Goal: Information Seeking & Learning: Learn about a topic

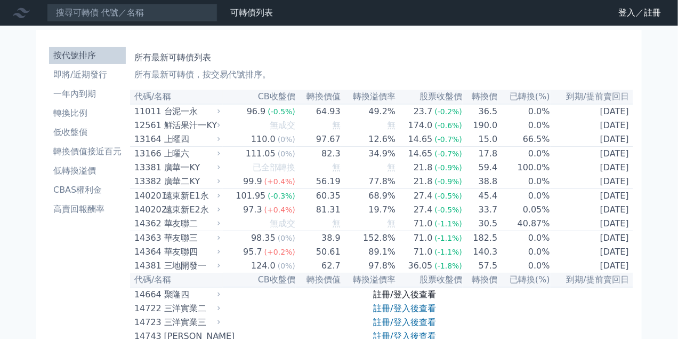
click at [397, 299] on link "註冊/登入後查看" at bounding box center [405, 294] width 62 height 10
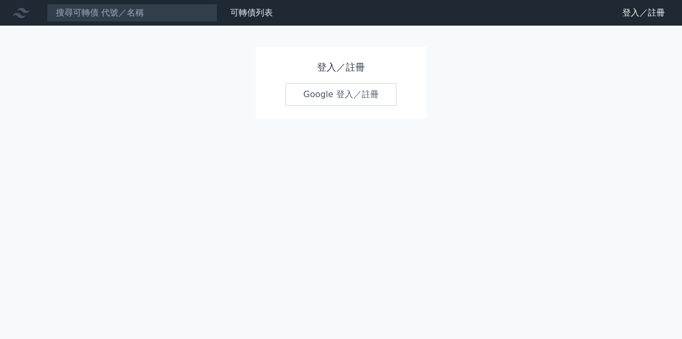
click at [322, 96] on link "Google 登入／註冊" at bounding box center [341, 94] width 111 height 22
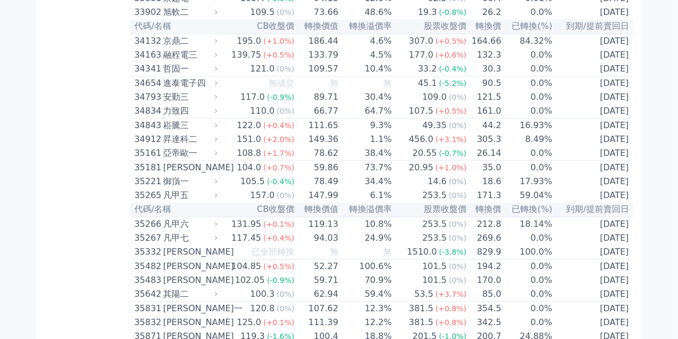
scroll to position [2087, 0]
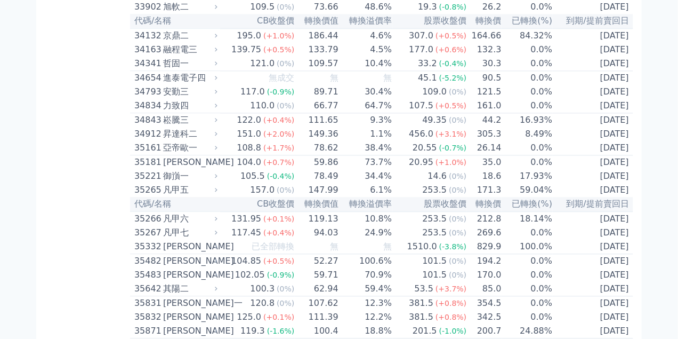
drag, startPoint x: 167, startPoint y: 110, endPoint x: 631, endPoint y: 116, distance: 463.3
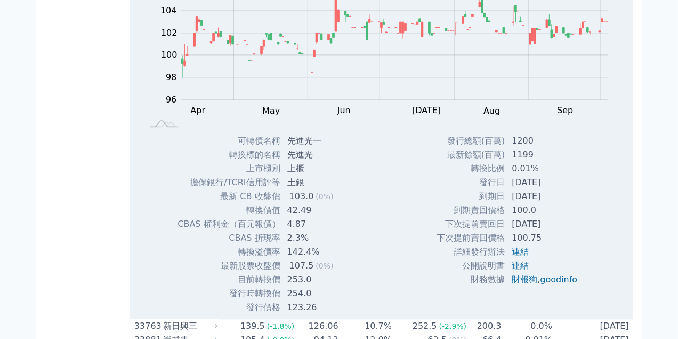
copy tr "先進光一 103.0 (0%) 42.49 142.4% 107.5 (0%) 253.0 0.01% [DATE]"
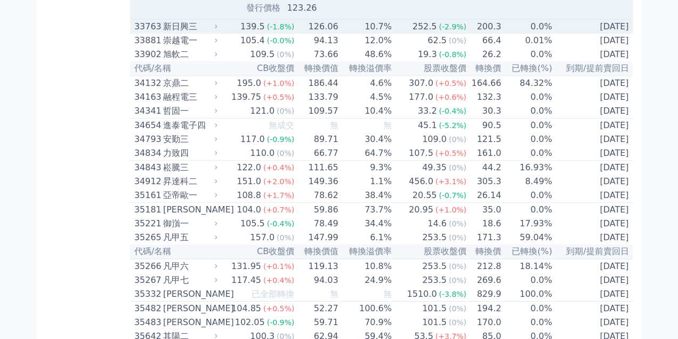
scroll to position [2514, 0]
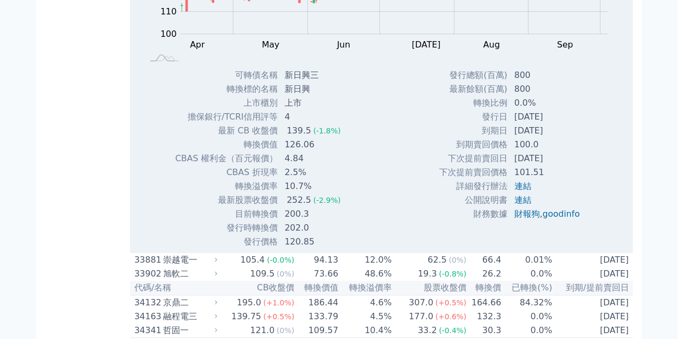
drag, startPoint x: 166, startPoint y: 47, endPoint x: 632, endPoint y: 44, distance: 465.9
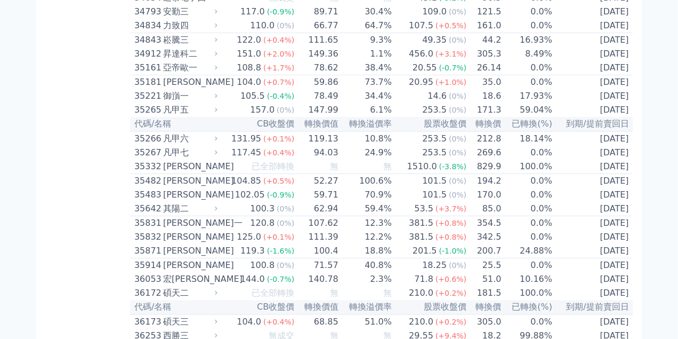
copy tr "新日興三 139.5 (-1.8%) 126.06 10.7% 252.5 (-2.9%) 200.3 0.0% [DATE]"
drag, startPoint x: 167, startPoint y: 62, endPoint x: 627, endPoint y: 64, distance: 460.6
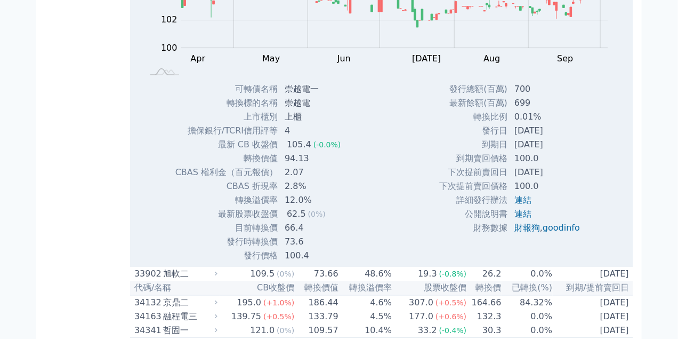
copy tr "崇越電一 105.4 (-0.0%) 94.13 12.0% 62.5 (0%) 66.4 0.01% [DATE]"
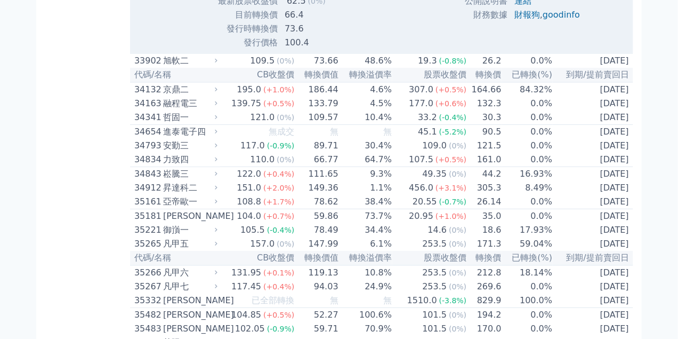
scroll to position [2727, 0]
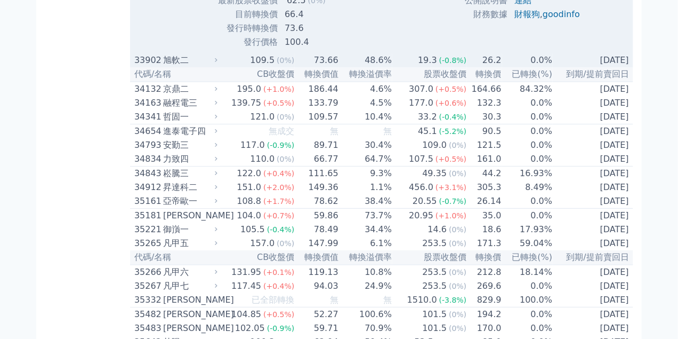
click at [163, 67] on div "33902 旭軟二" at bounding box center [173, 60] width 78 height 13
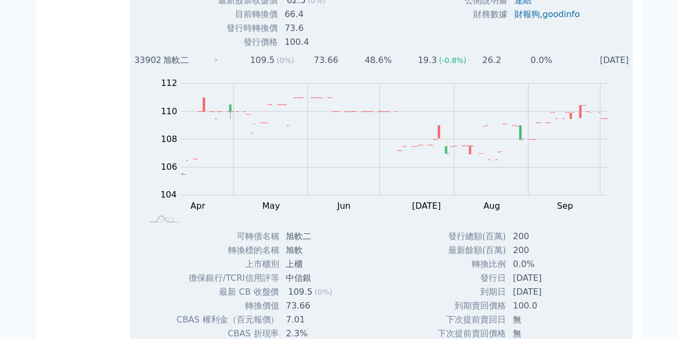
drag, startPoint x: 167, startPoint y: 208, endPoint x: 630, endPoint y: 211, distance: 463.3
click at [630, 67] on tr "33902 旭軟二 109.5 (0%) 73.66 48.6% 19.3 (-0.8%) 26.2 0.0% [DATE]" at bounding box center [381, 60] width 503 height 14
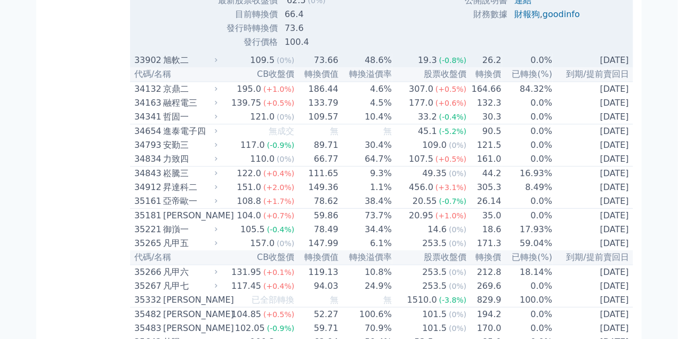
copy tr "旭軟二 109.5 (0%) 73.66 48.6% 19.3 (-0.8%) 26.2 0.0% [DATE]"
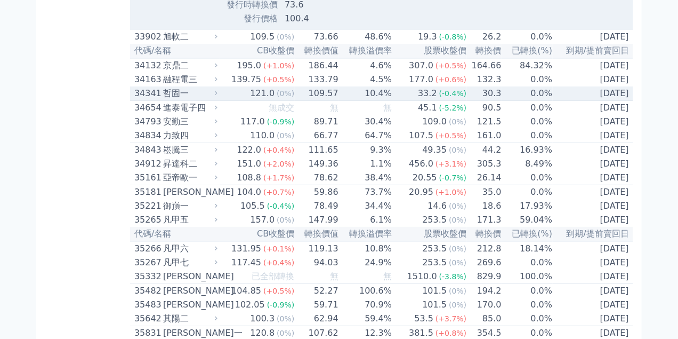
scroll to position [2780, 0]
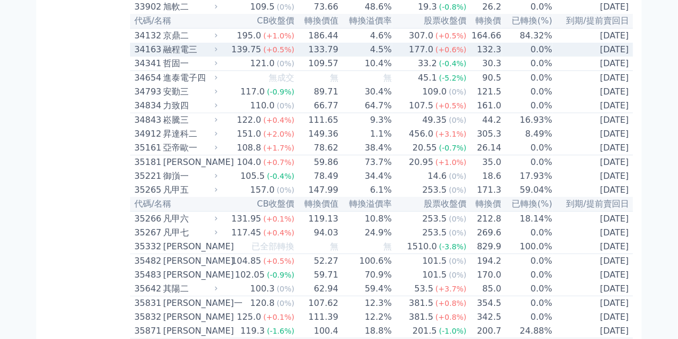
click at [167, 56] on div "融程電三" at bounding box center [189, 49] width 52 height 13
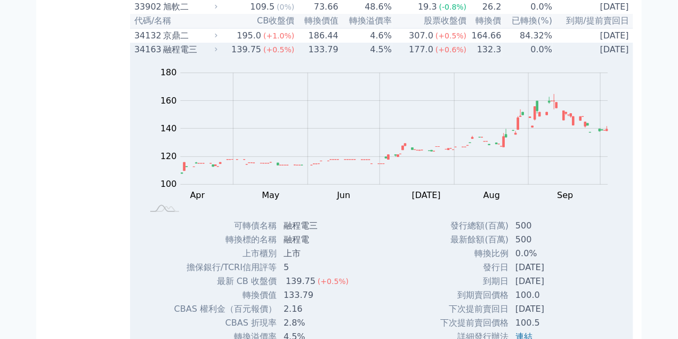
drag, startPoint x: 168, startPoint y: 203, endPoint x: 629, endPoint y: 204, distance: 461.1
click at [629, 57] on tr "34163 融程電三 139.75 (+0.5%) 133.79 4.5% 177.0 (+0.6%) 132.3 0.0% [DATE]" at bounding box center [381, 50] width 503 height 14
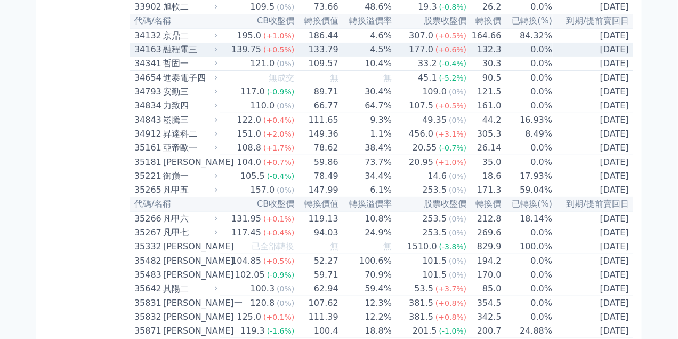
copy tr "融程電三 139.75 (+0.5%) 133.79 4.5% 177.0 (+0.6%) 132.3 0.0% [DATE]"
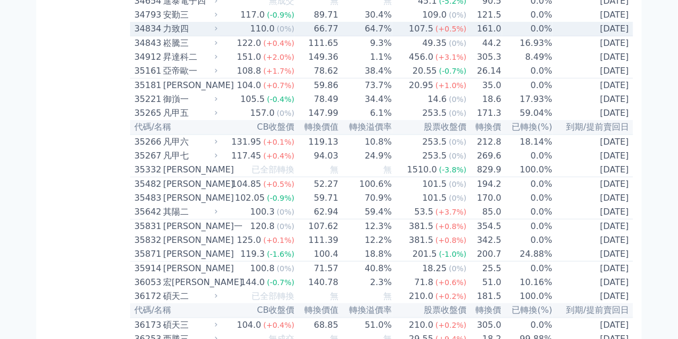
scroll to position [2860, 0]
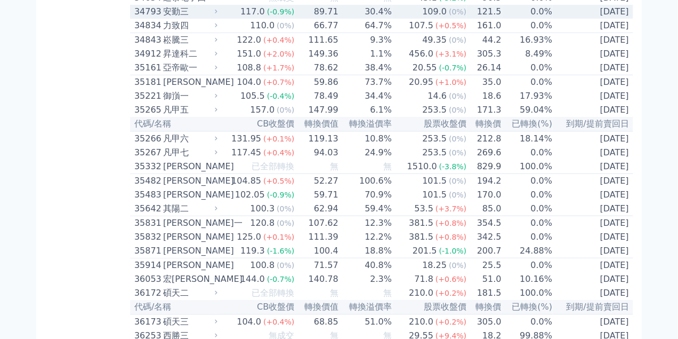
click at [165, 18] on div "安勤三" at bounding box center [189, 11] width 52 height 13
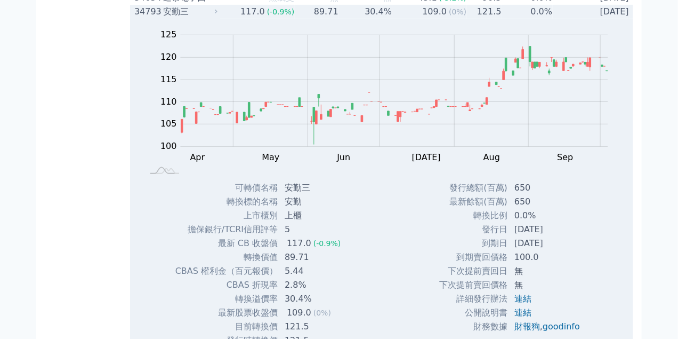
drag, startPoint x: 167, startPoint y: 166, endPoint x: 627, endPoint y: 167, distance: 460.6
click at [627, 19] on tr "34793 安勤三 117.0 (-0.9%) 89.71 30.4% 109.0 (0%) 121.5 0.0% [DATE]" at bounding box center [381, 12] width 503 height 14
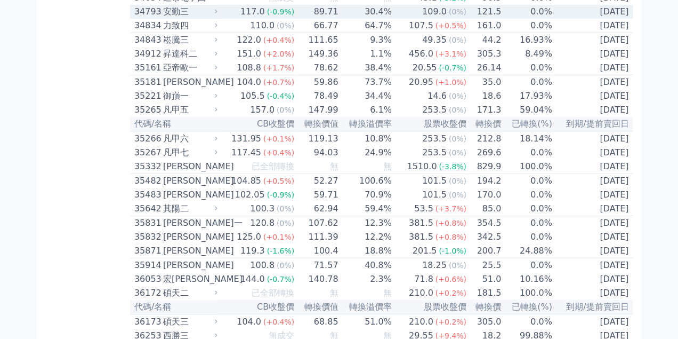
copy tr "安勤三 117.0 (-0.9%) 89.71 30.4% 109.0 (0%) 121.5 0.0% [DATE]"
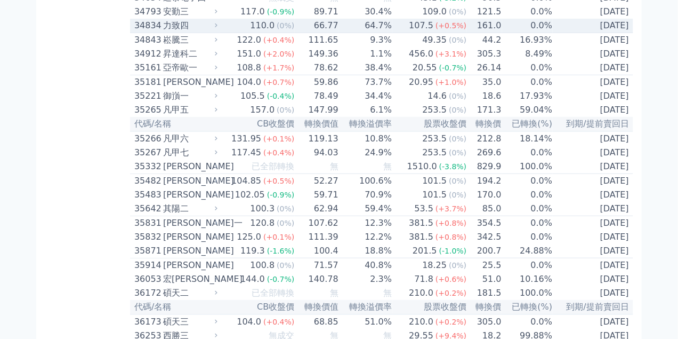
click at [168, 32] on div "力致四" at bounding box center [189, 25] width 52 height 13
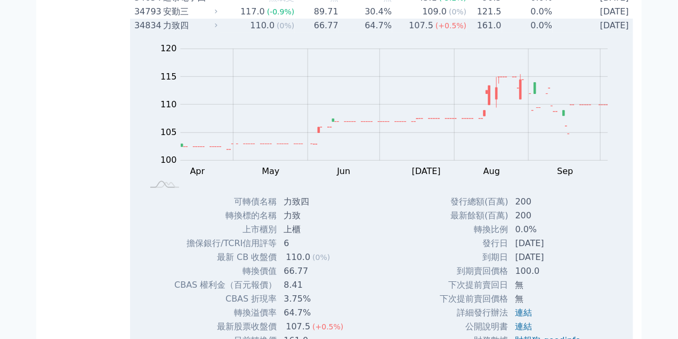
drag, startPoint x: 168, startPoint y: 184, endPoint x: 627, endPoint y: 182, distance: 459.5
click at [627, 33] on tr "34834 力致四 110.0 (0%) 66.77 64.7% 107.5 (+0.5%) 161.0 0.0% [DATE]" at bounding box center [381, 26] width 503 height 14
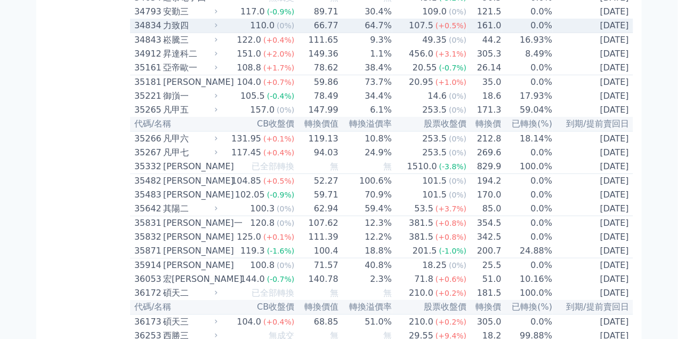
copy tr "力致四 110.0 (0%) 66.77 64.7% 107.5 (+0.5%) 161.0 0.0% [DATE]"
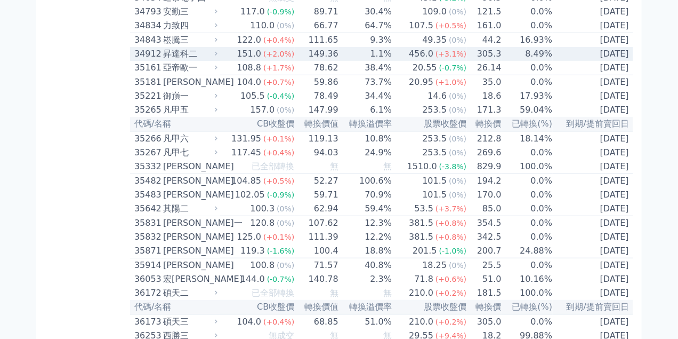
click at [177, 60] on div "昇達科二" at bounding box center [189, 53] width 52 height 13
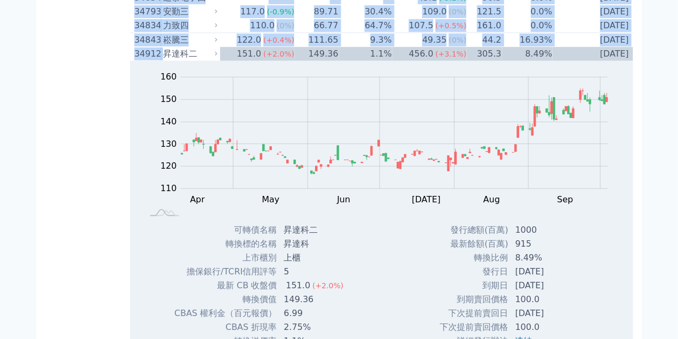
drag, startPoint x: 168, startPoint y: 214, endPoint x: 635, endPoint y: 212, distance: 467.0
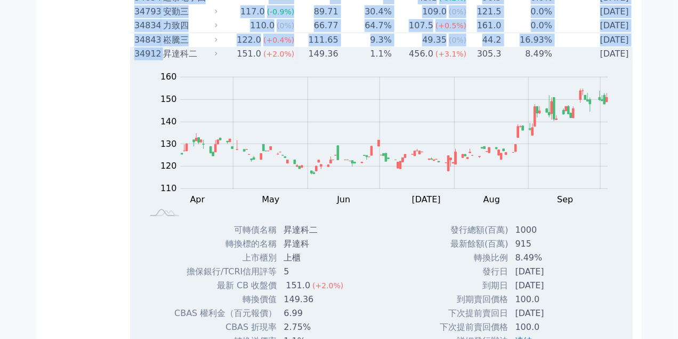
copy table "lo/ip DOlor sita conse adipi eli sed(%) do/eiusm 63924 temp 08.2 (-2.7%) 91.71 …"
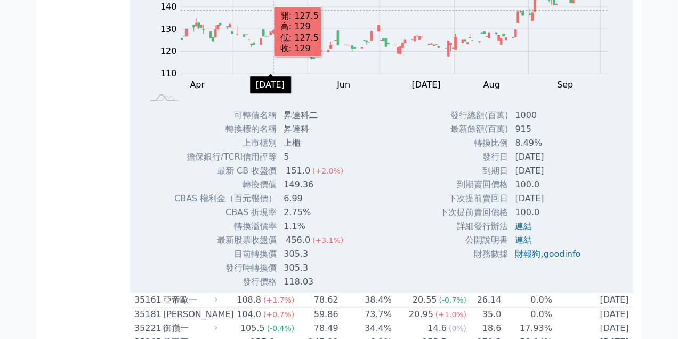
scroll to position [3020, 0]
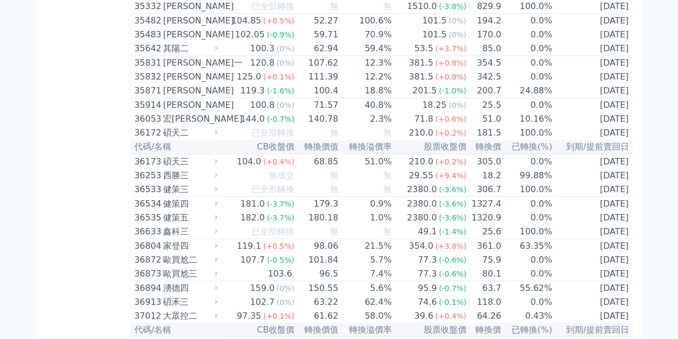
drag, startPoint x: 167, startPoint y: 52, endPoint x: 629, endPoint y: 55, distance: 461.7
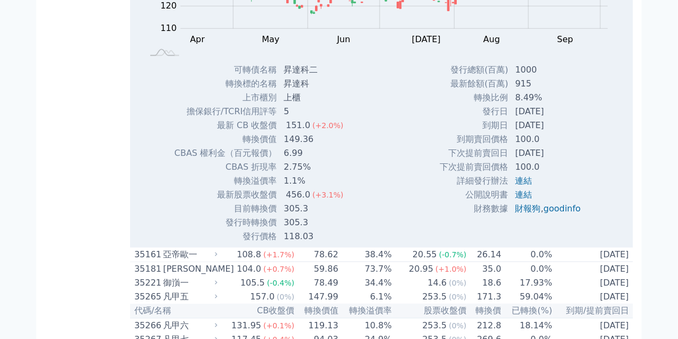
copy tr "昇達科二 151.0 (+2.0%) 149.36 1.1% 456.0 (+3.1%) 305.3 8.49% [DATE]"
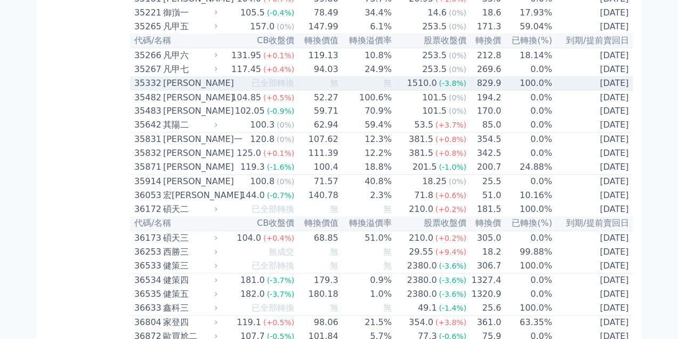
scroll to position [3340, 0]
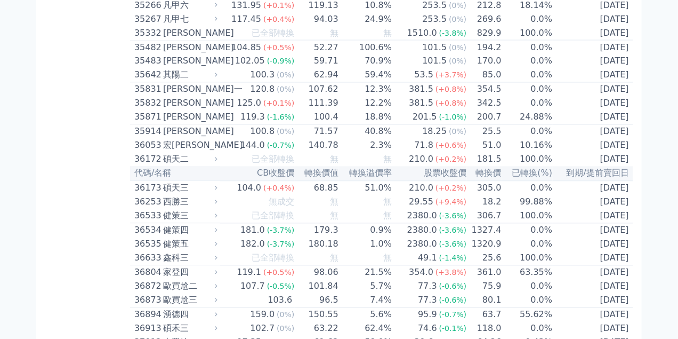
drag, startPoint x: 167, startPoint y: 94, endPoint x: 630, endPoint y: 93, distance: 462.2
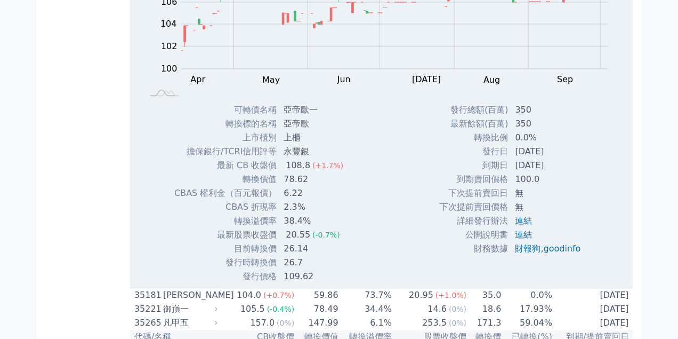
copy tr "亞帝歐一 108.8 (+1.7%) 78.62 38.4% 20.55 (-0.7%) 26.14 0.0% [DATE]"
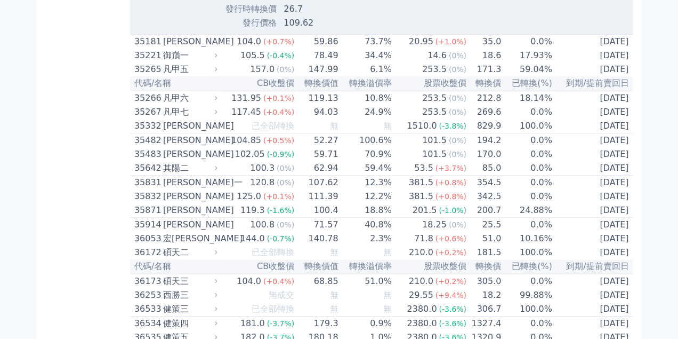
scroll to position [3633, 0]
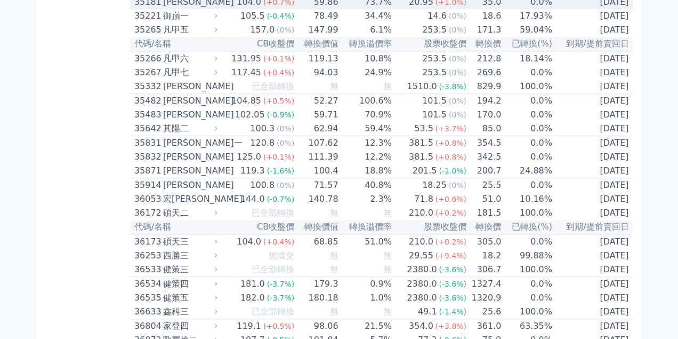
click at [205, 9] on div "[PERSON_NAME]" at bounding box center [189, 2] width 52 height 13
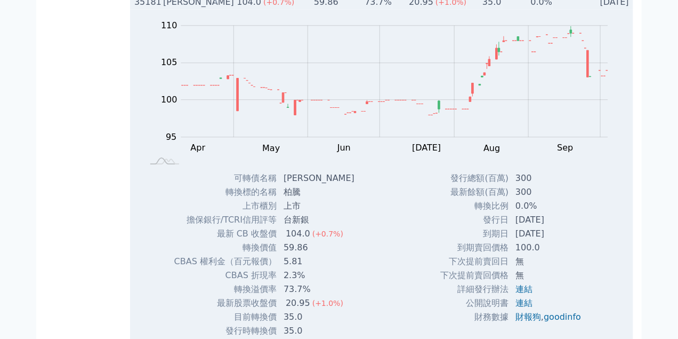
click at [171, 9] on div "[PERSON_NAME]" at bounding box center [189, 2] width 52 height 13
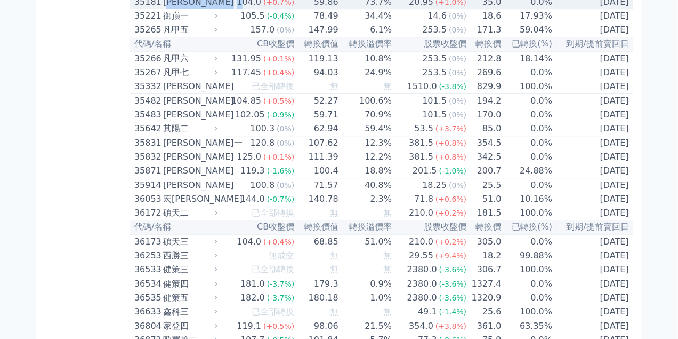
drag, startPoint x: 170, startPoint y: 164, endPoint x: 232, endPoint y: 164, distance: 62.9
click at [248, 10] on tr "35181 柏騰一 104.0 (+0.7%) 59.86 73.7% 20.95 (+1.0%) 35.0 0.0% [DATE]" at bounding box center [381, 2] width 503 height 14
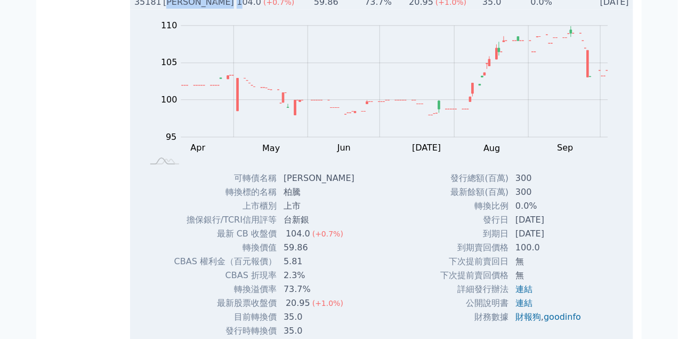
drag, startPoint x: 166, startPoint y: 164, endPoint x: 632, endPoint y: 163, distance: 465.9
click at [632, 10] on tr "35181 柏騰一 104.0 (+0.7%) 59.86 73.7% 20.95 (+1.0%) 35.0 0.0% [DATE]" at bounding box center [381, 2] width 503 height 14
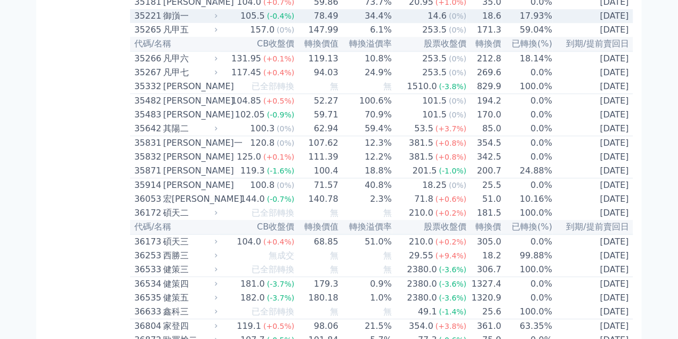
click at [168, 22] on div "御嵿一" at bounding box center [189, 16] width 52 height 13
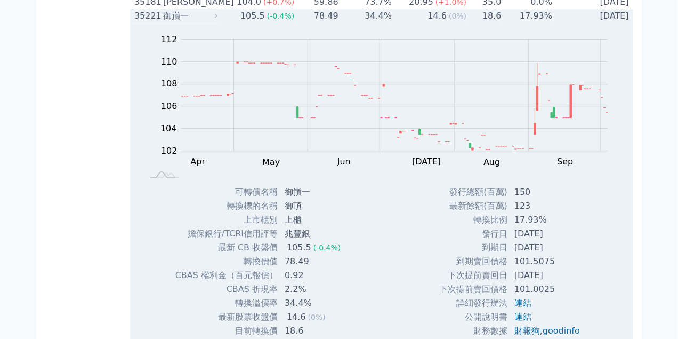
drag, startPoint x: 168, startPoint y: 180, endPoint x: 628, endPoint y: 178, distance: 460.1
click at [628, 23] on tr "35221 御嵿一 105.5 (-0.4%) 78.49 34.4% 14.6 (0%) 18.6 17.93% [DATE]" at bounding box center [381, 16] width 503 height 14
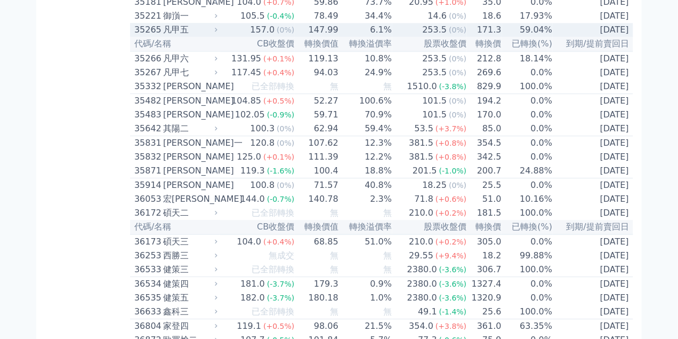
click at [166, 36] on div "凡甲五" at bounding box center [189, 29] width 52 height 13
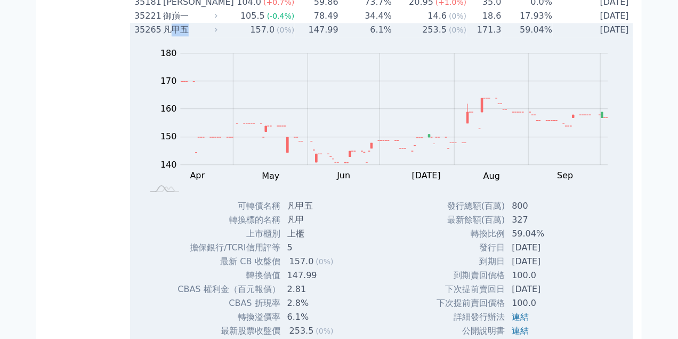
drag, startPoint x: 169, startPoint y: 192, endPoint x: 249, endPoint y: 193, distance: 80.0
click at [249, 37] on tr "35265 凡甲五 157.0 (0%) 147.99 6.1% 253.5 (0%) 171.3 59.04% [DATE]" at bounding box center [381, 30] width 503 height 14
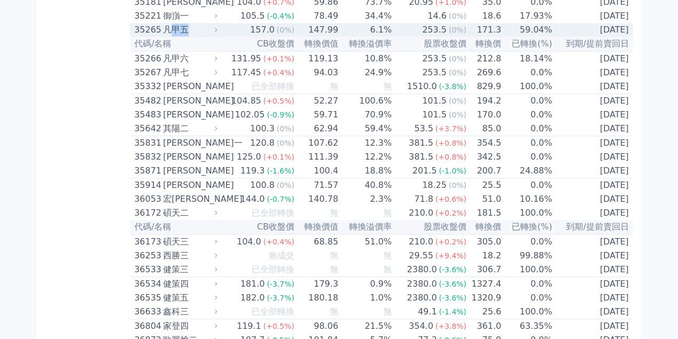
drag, startPoint x: 167, startPoint y: 194, endPoint x: 627, endPoint y: 194, distance: 460.6
click at [627, 37] on tr "35265 凡甲五 157.0 (0%) 147.99 6.1% 253.5 (0%) 171.3 59.04% [DATE]" at bounding box center [381, 30] width 503 height 14
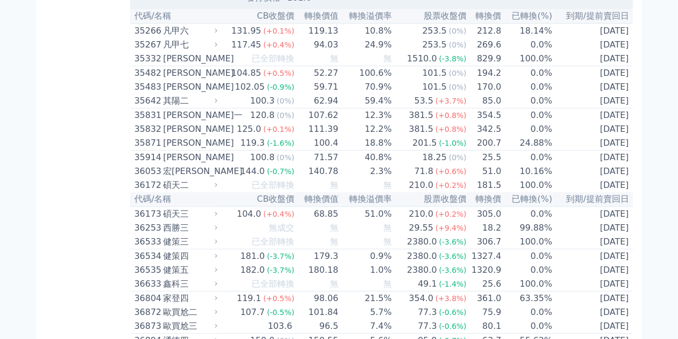
scroll to position [4086, 0]
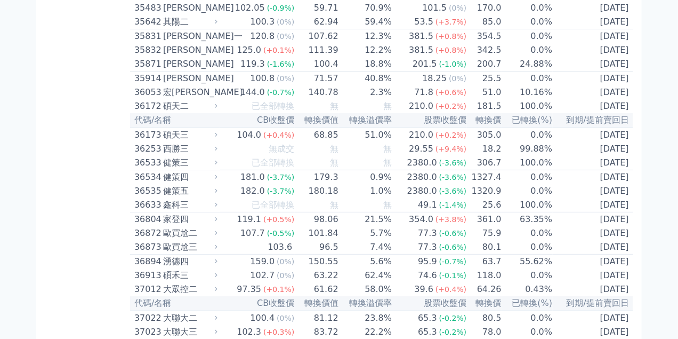
drag, startPoint x: 166, startPoint y: 119, endPoint x: 630, endPoint y: 121, distance: 464.3
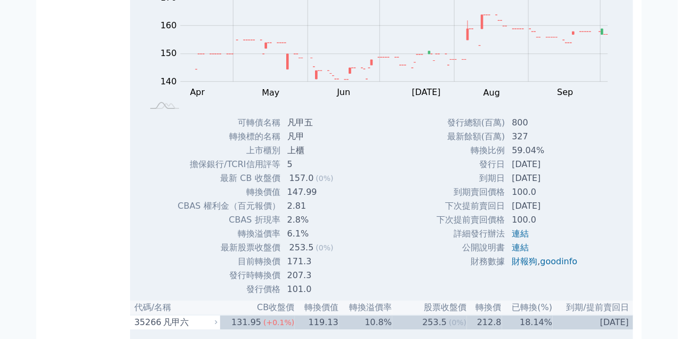
scroll to position [3713, 0]
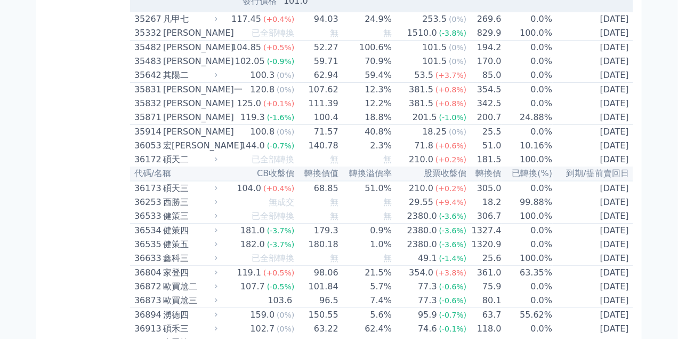
scroll to position [4113, 0]
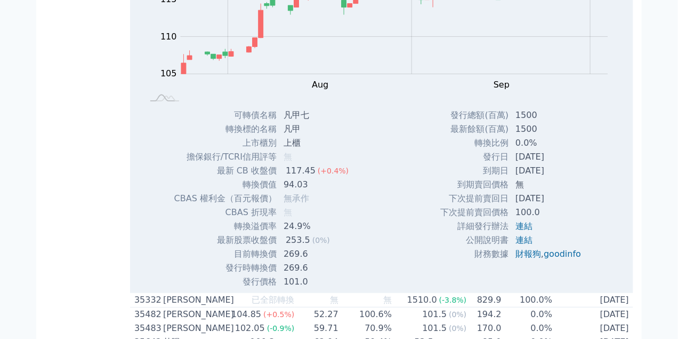
drag, startPoint x: 165, startPoint y: 105, endPoint x: 630, endPoint y: 109, distance: 464.3
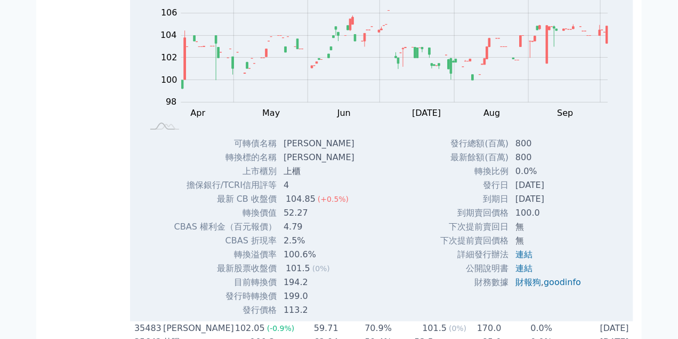
drag, startPoint x: 168, startPoint y: 135, endPoint x: 628, endPoint y: 135, distance: 460.1
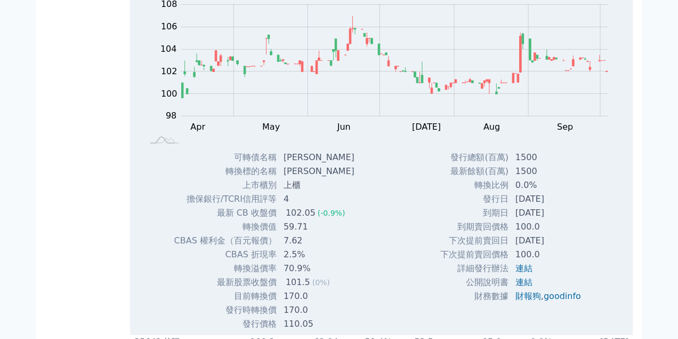
drag, startPoint x: 166, startPoint y: 152, endPoint x: 629, endPoint y: 151, distance: 462.7
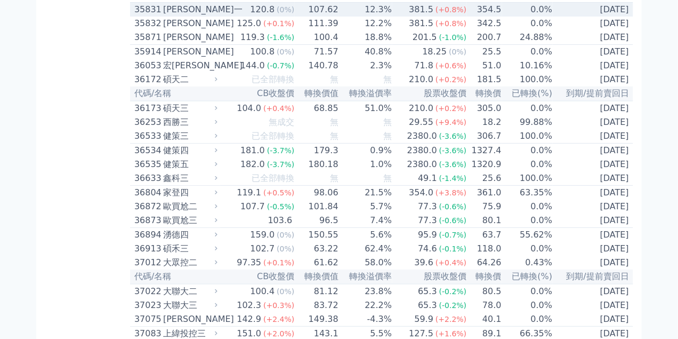
click at [169, 16] on div "[PERSON_NAME]一" at bounding box center [189, 9] width 52 height 13
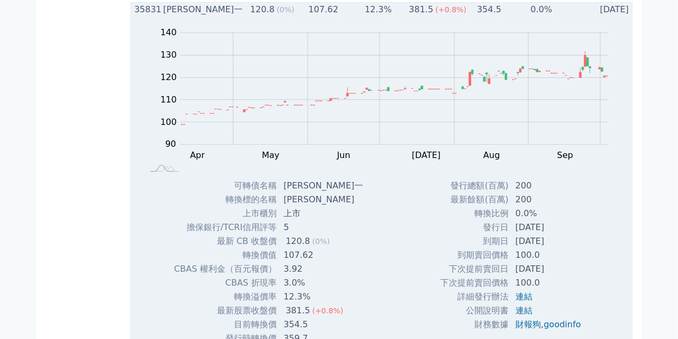
drag, startPoint x: 168, startPoint y: 181, endPoint x: 629, endPoint y: 184, distance: 461.1
click at [629, 17] on tr "35831 [PERSON_NAME]一 120.8 (0%) 107.62 12.3% 381.5 (+0.8%) 354.5 0.0% [DATE]" at bounding box center [381, 10] width 503 height 14
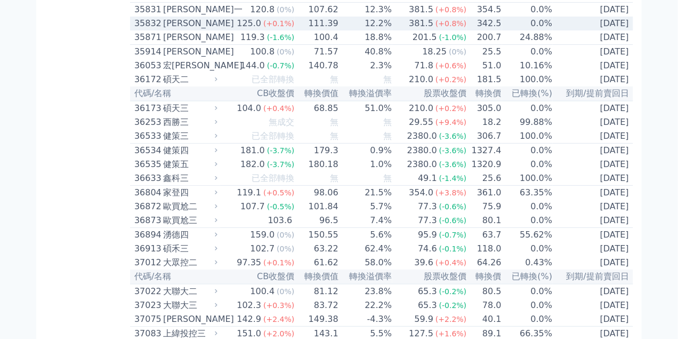
click at [169, 30] on div "[PERSON_NAME]" at bounding box center [189, 23] width 52 height 13
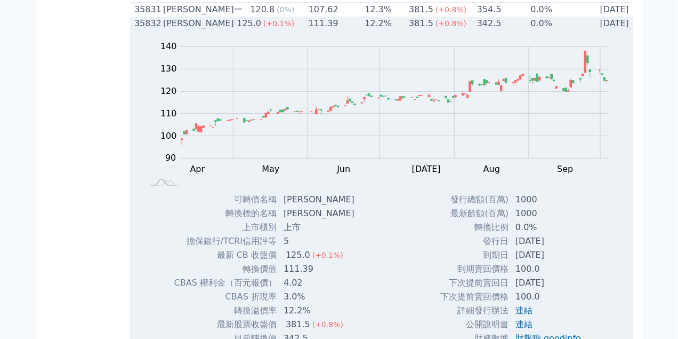
drag, startPoint x: 165, startPoint y: 194, endPoint x: 628, endPoint y: 196, distance: 462.7
click at [628, 30] on tr "35832 [PERSON_NAME] 125.0 (+0.1%) 111.39 12.2% 381.5 (+0.8%) 342.5 0.0% [DATE]" at bounding box center [381, 24] width 503 height 14
